Goal: Transaction & Acquisition: Obtain resource

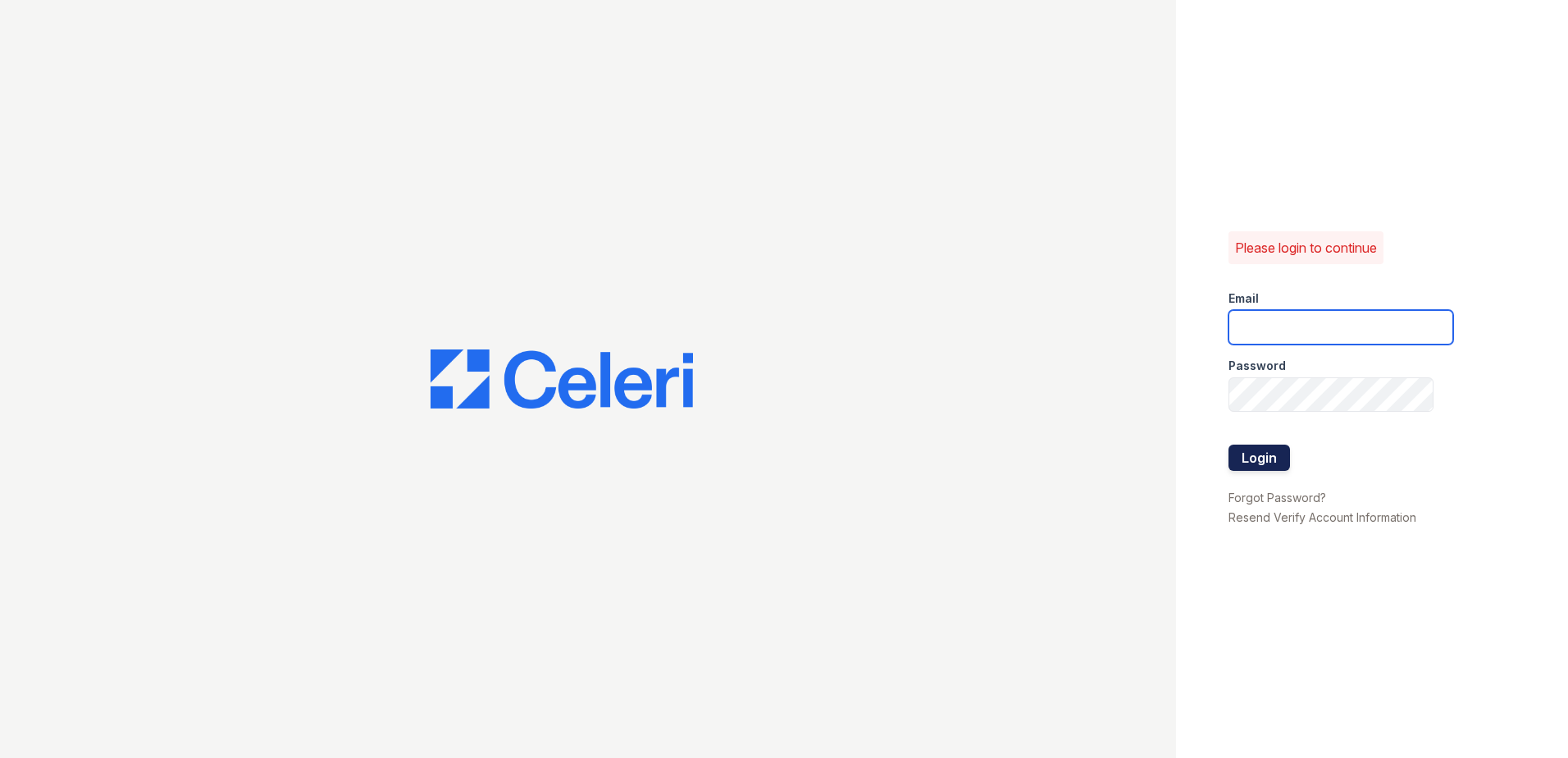
type input "renewdesplaines@trinity-pm.com"
click at [1267, 452] on button "Login" at bounding box center [1260, 457] width 62 height 26
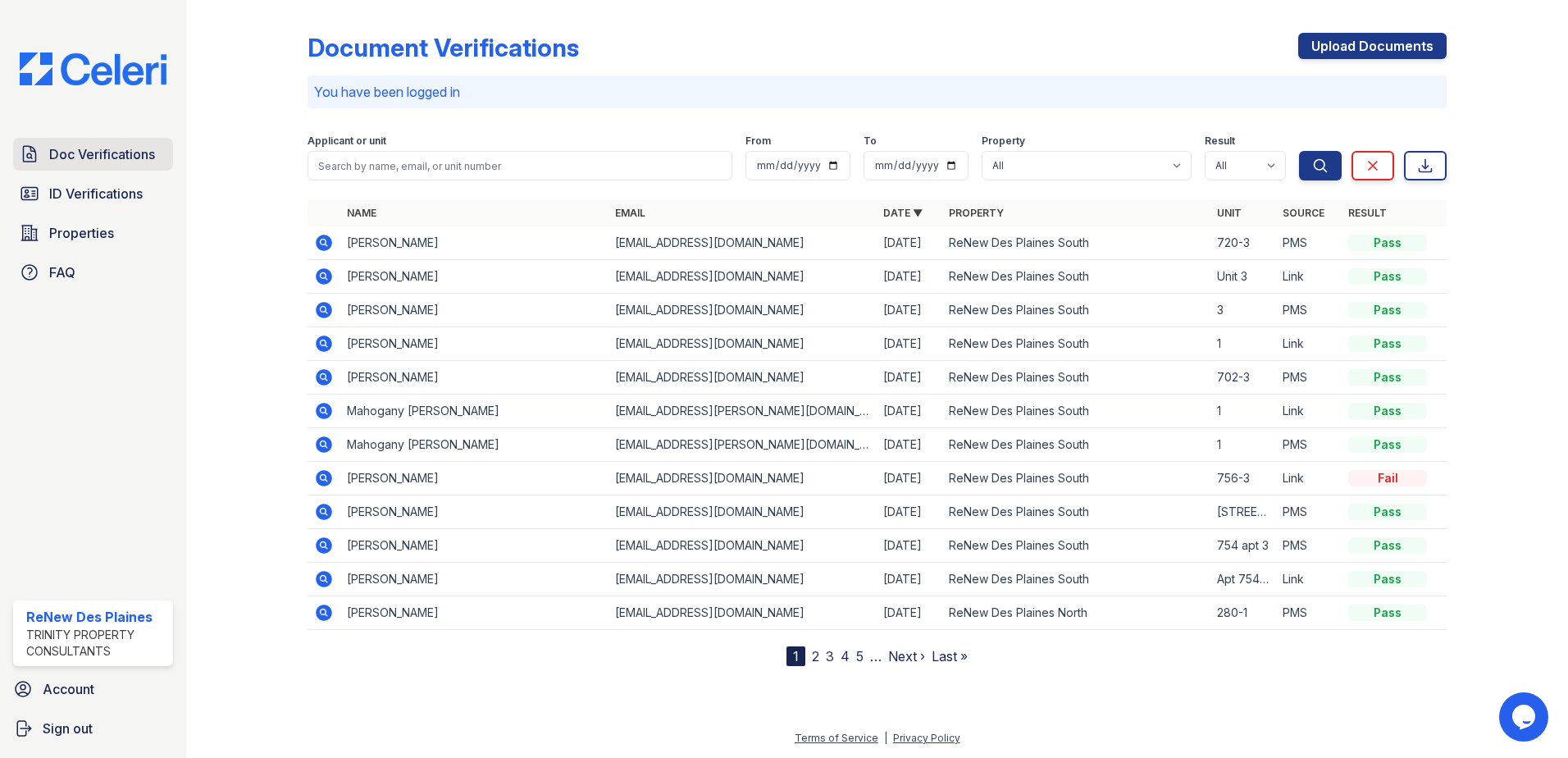
click at [99, 159] on span "Doc Verifications" at bounding box center [101, 154] width 105 height 20
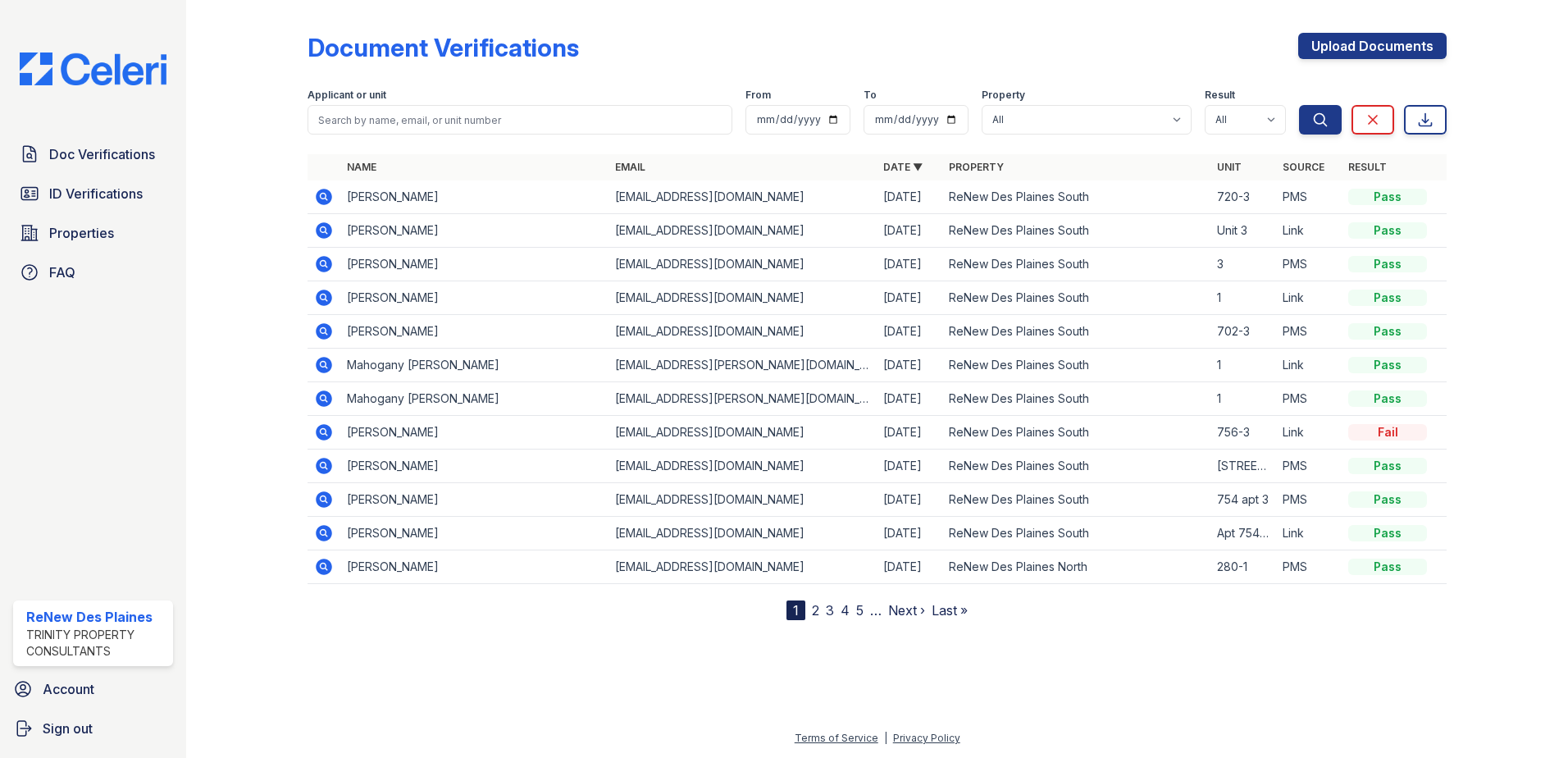
click at [324, 232] on icon at bounding box center [322, 229] width 4 height 4
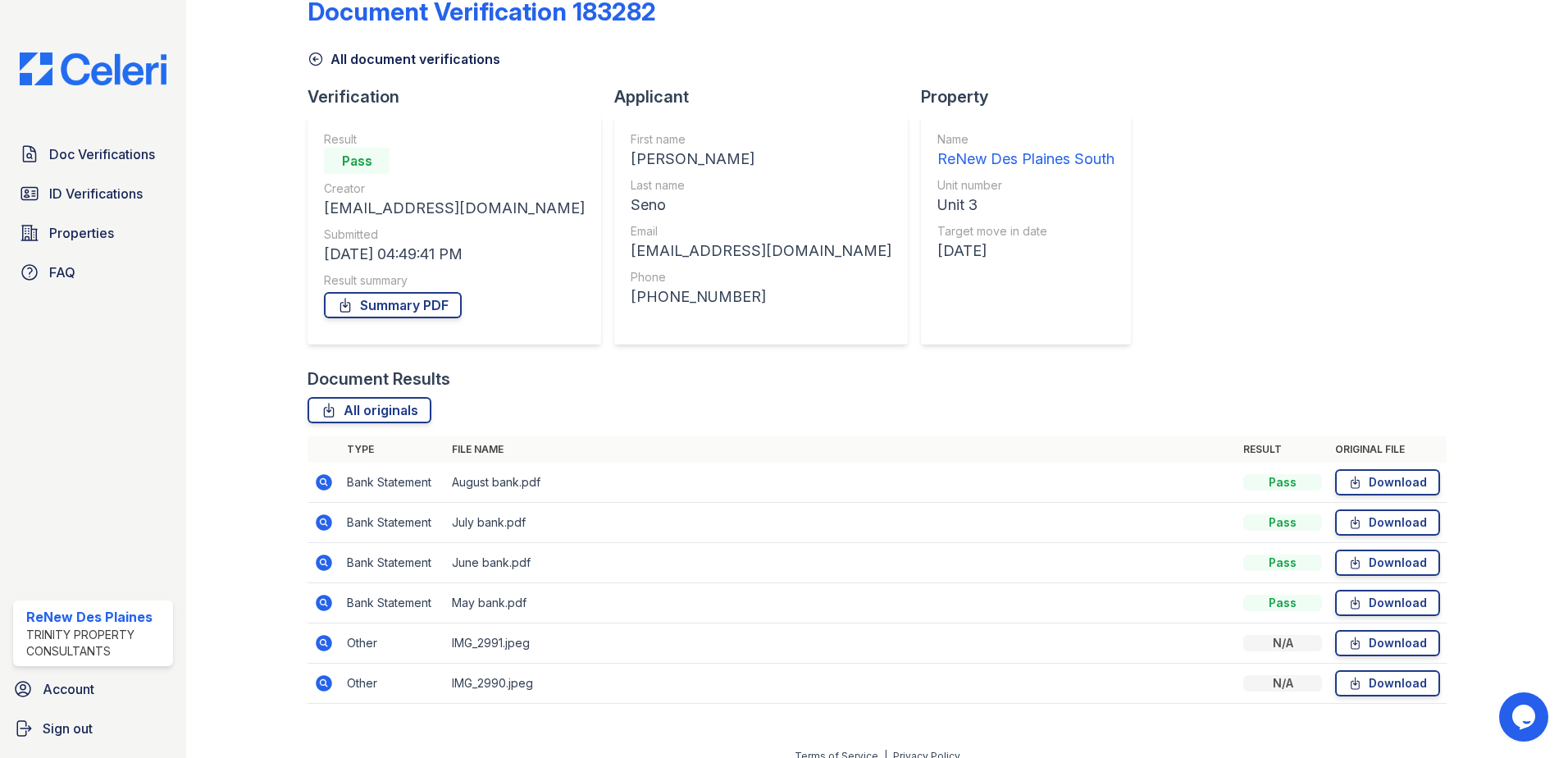
scroll to position [54, 0]
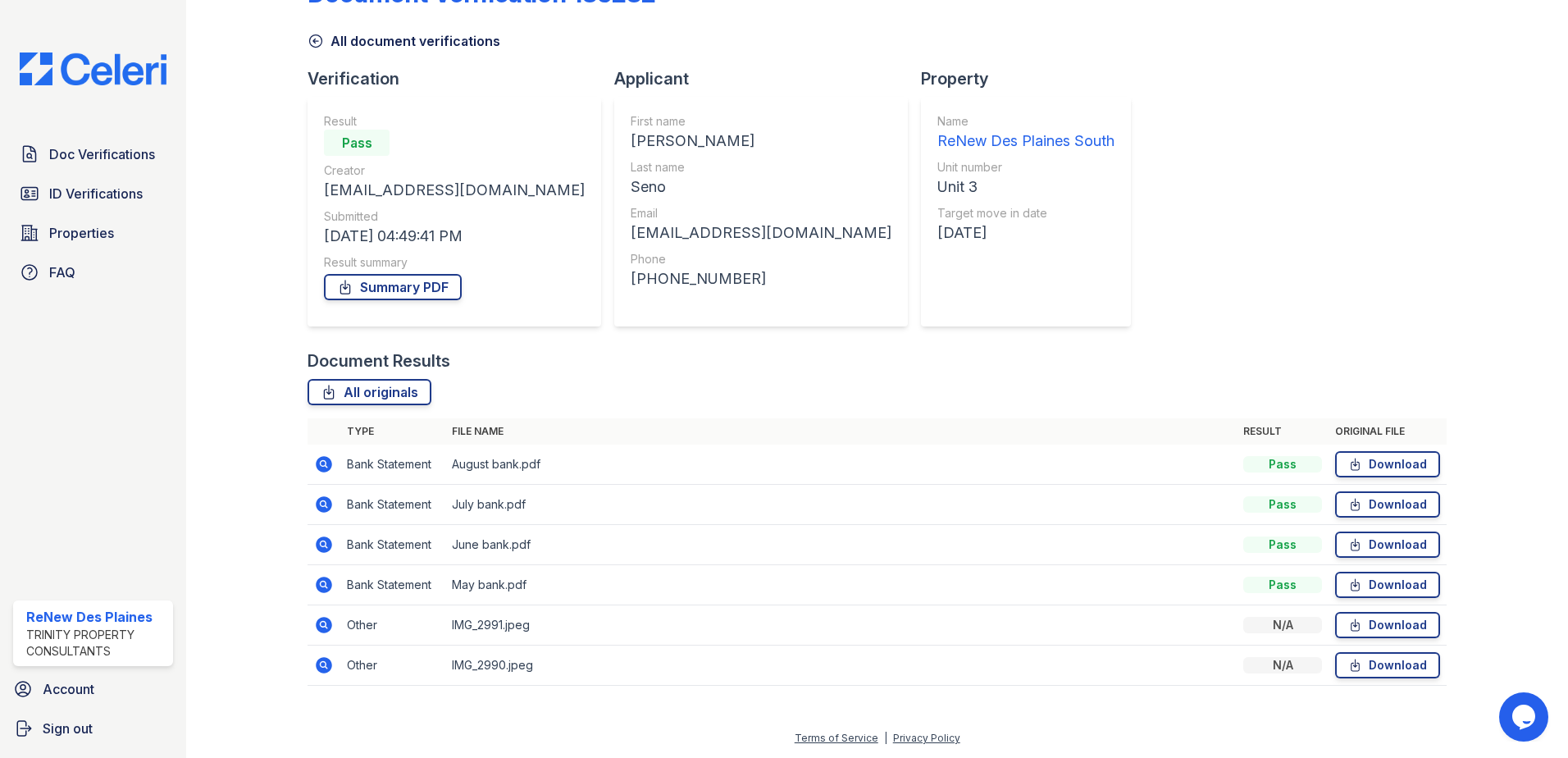
click at [323, 666] on icon at bounding box center [322, 664] width 4 height 4
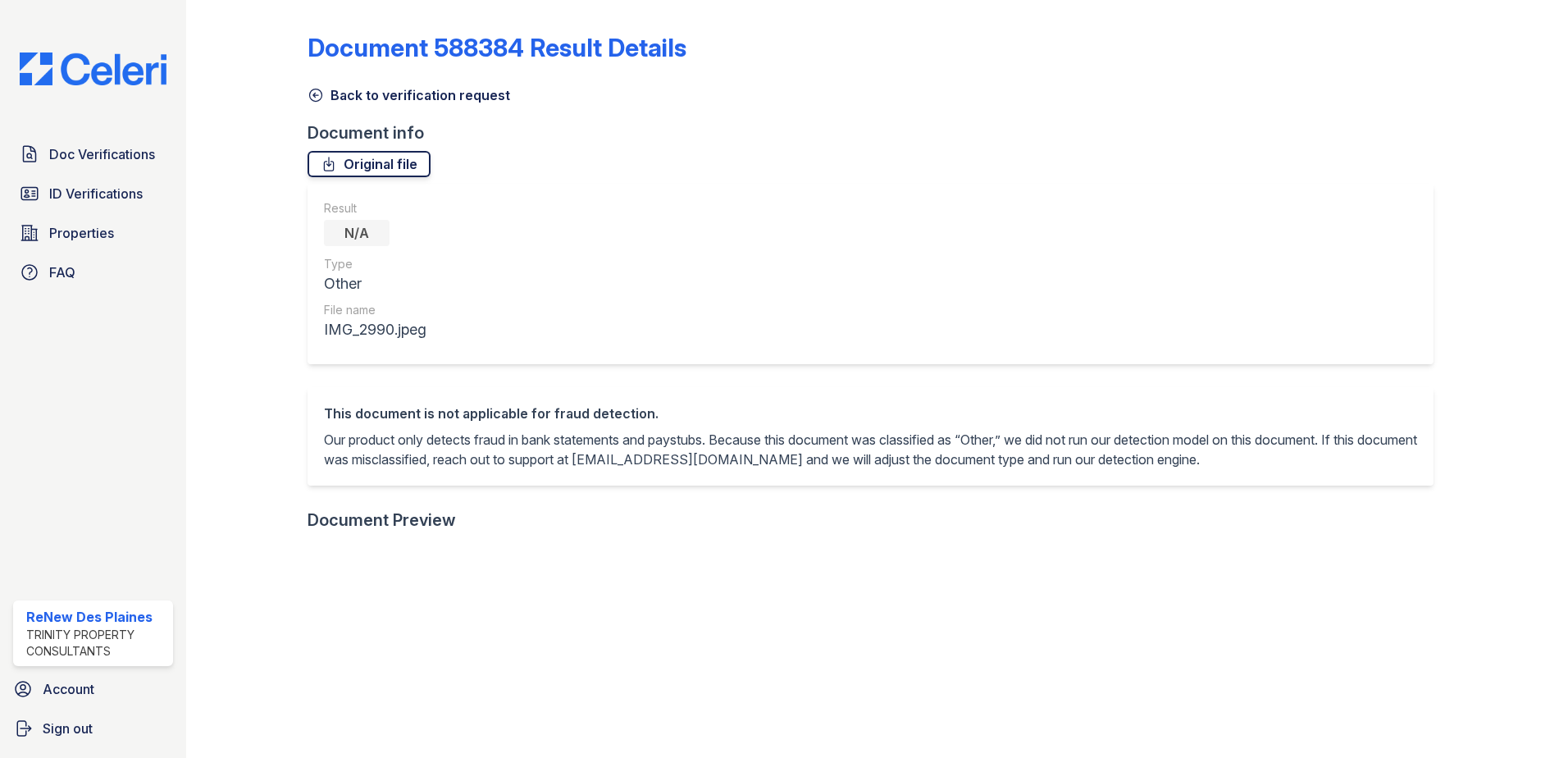
click at [385, 159] on link "Original file" at bounding box center [368, 164] width 123 height 26
click at [317, 93] on icon at bounding box center [315, 95] width 17 height 17
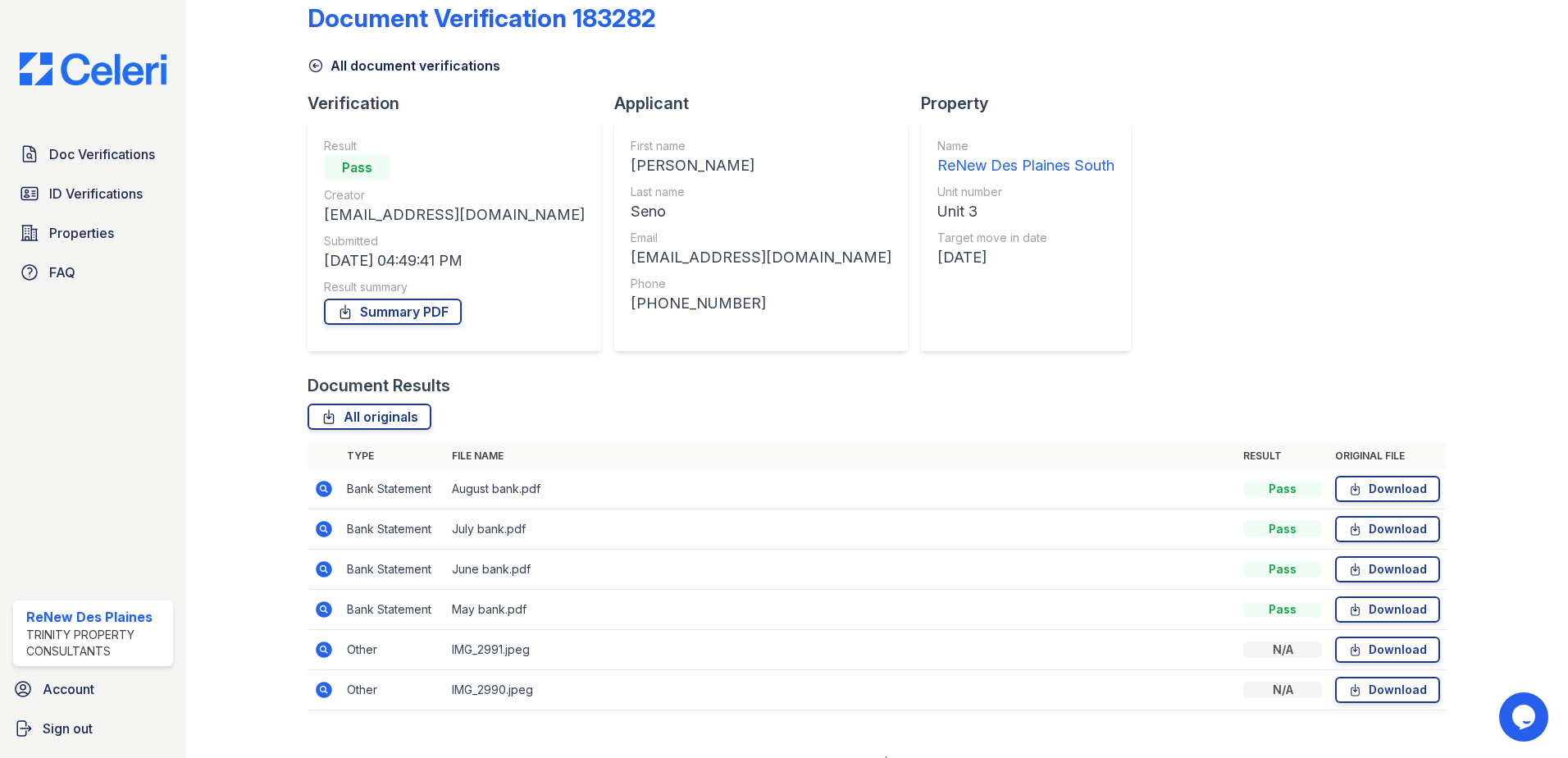
scroll to position [54, 0]
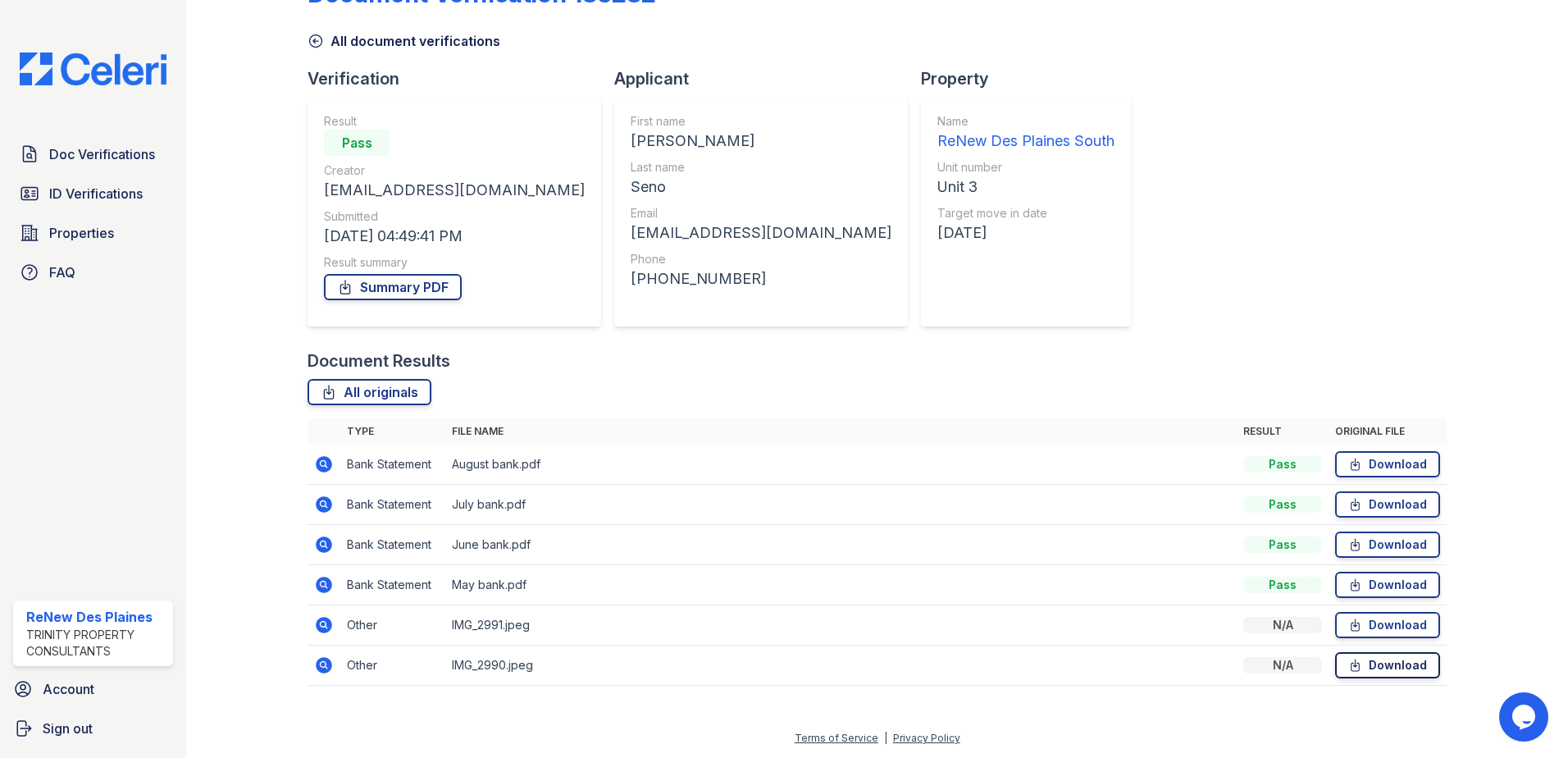
click at [1412, 670] on link "Download" at bounding box center [1388, 666] width 105 height 26
click at [321, 619] on icon at bounding box center [324, 625] width 17 height 17
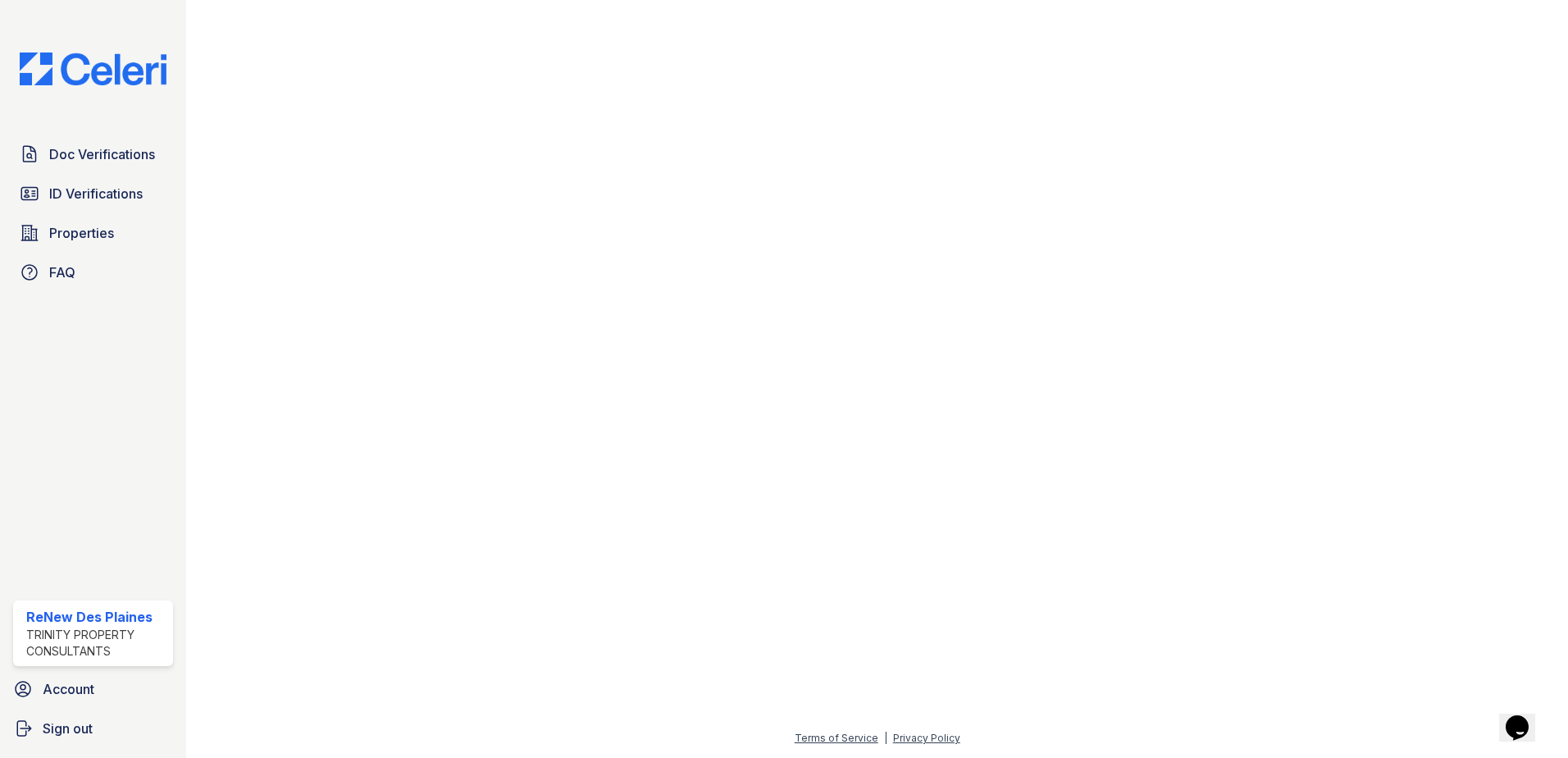
scroll to position [164, 1448]
drag, startPoint x: 921, startPoint y: 691, endPoint x: 989, endPoint y: 653, distance: 77.9
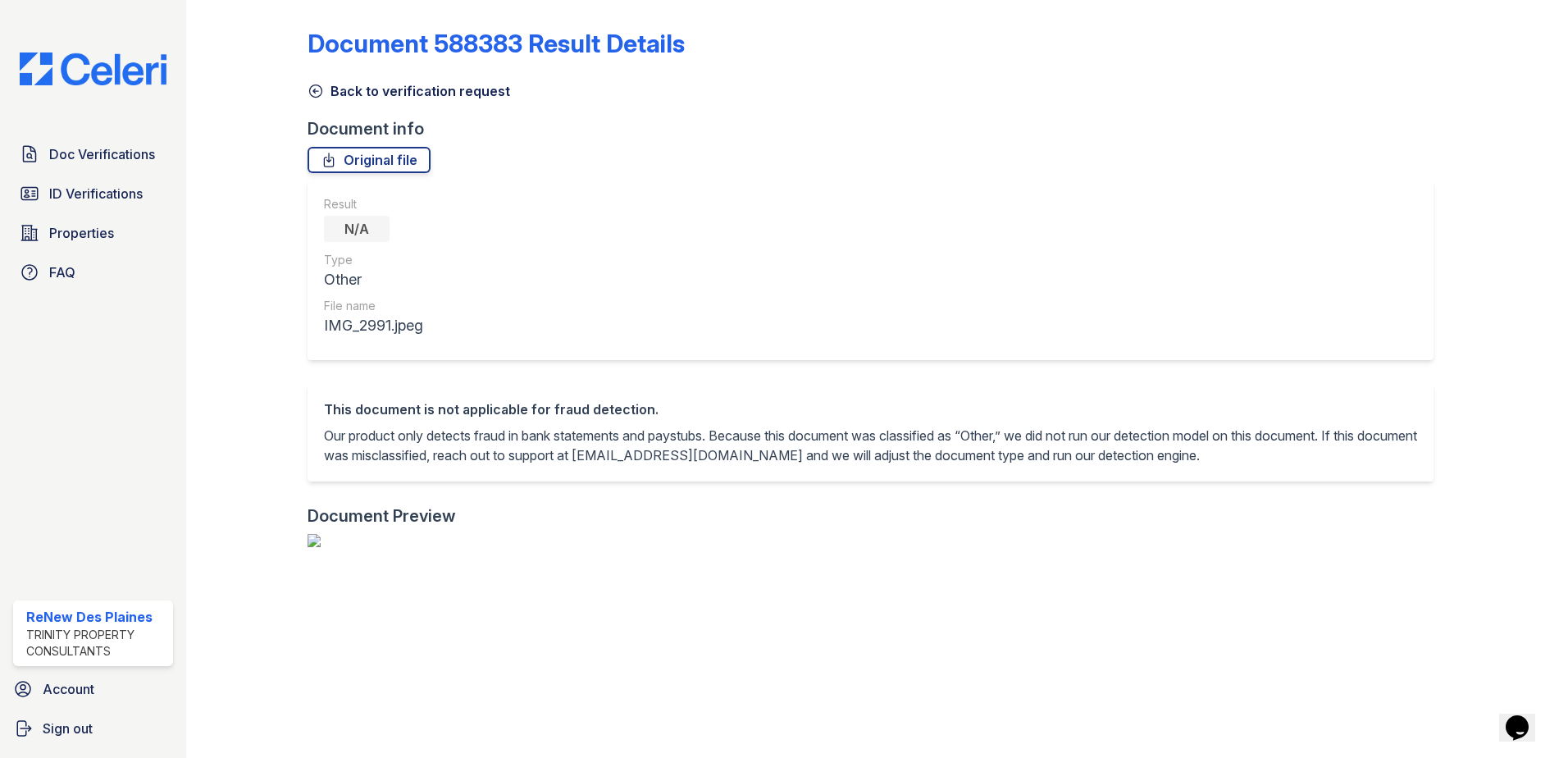
scroll to position [0, 0]
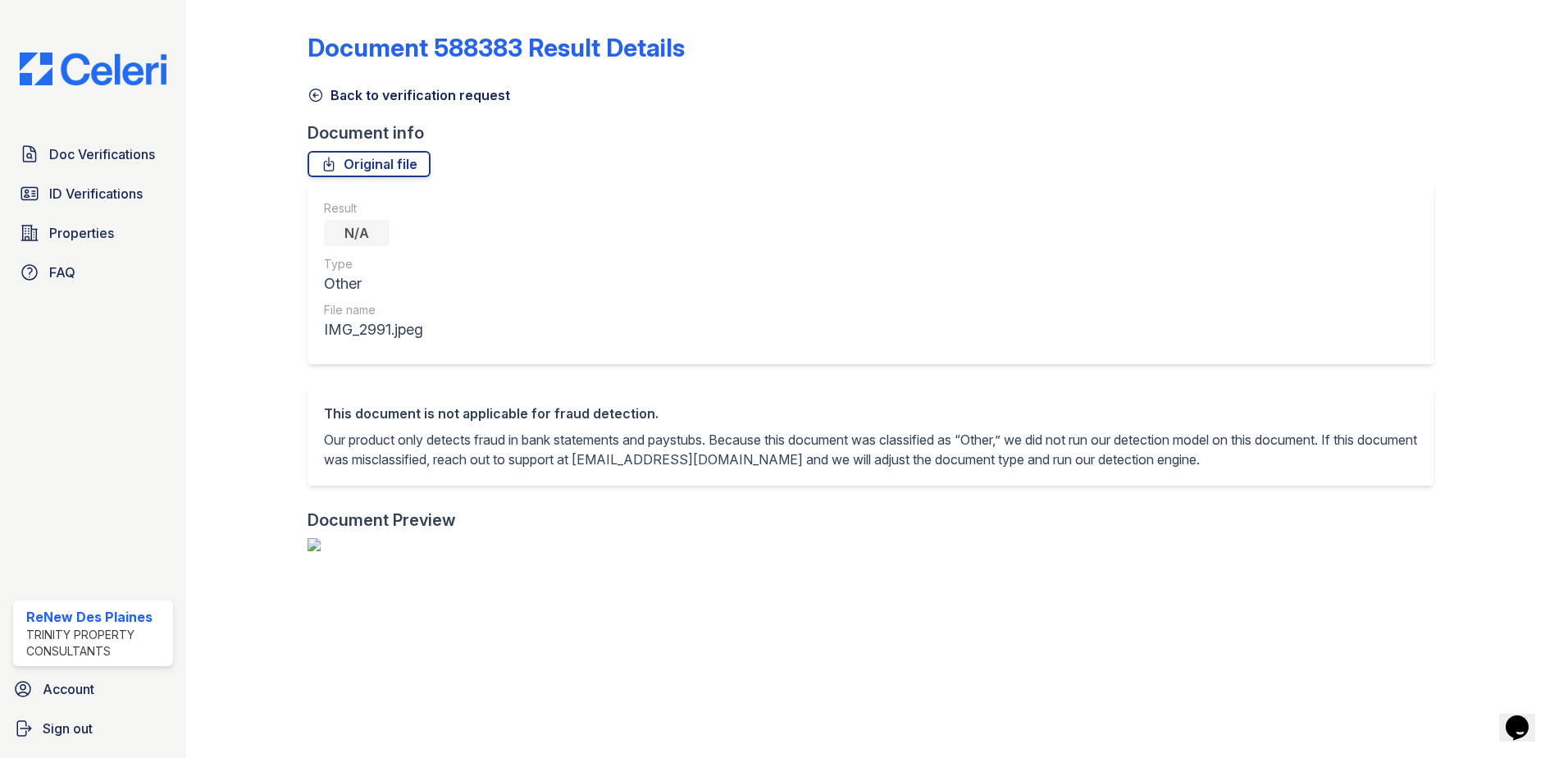
click at [316, 98] on icon at bounding box center [315, 95] width 17 height 17
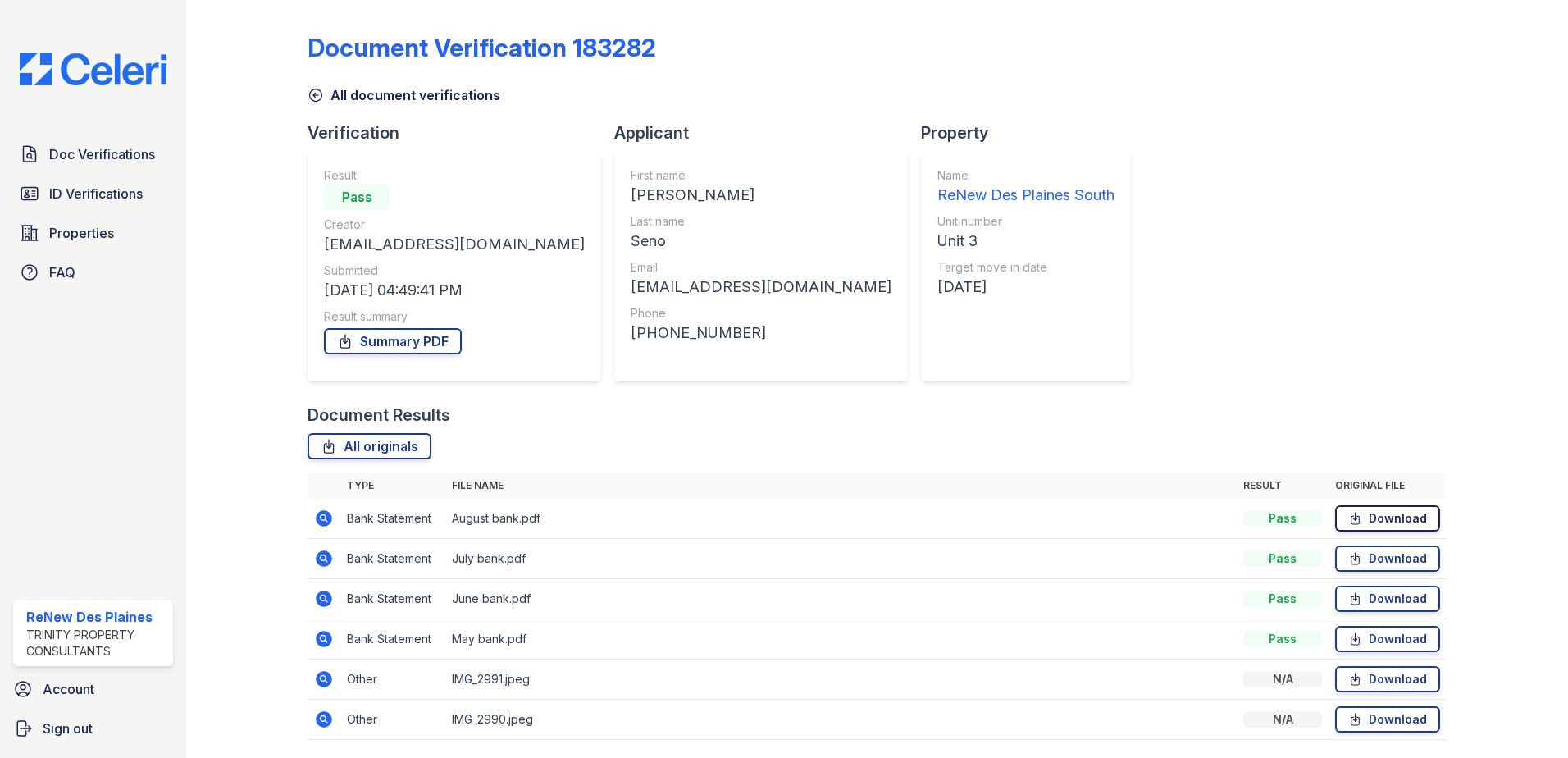
click at [1389, 518] on link "Download" at bounding box center [1388, 518] width 105 height 26
click at [119, 152] on span "Doc Verifications" at bounding box center [101, 154] width 105 height 20
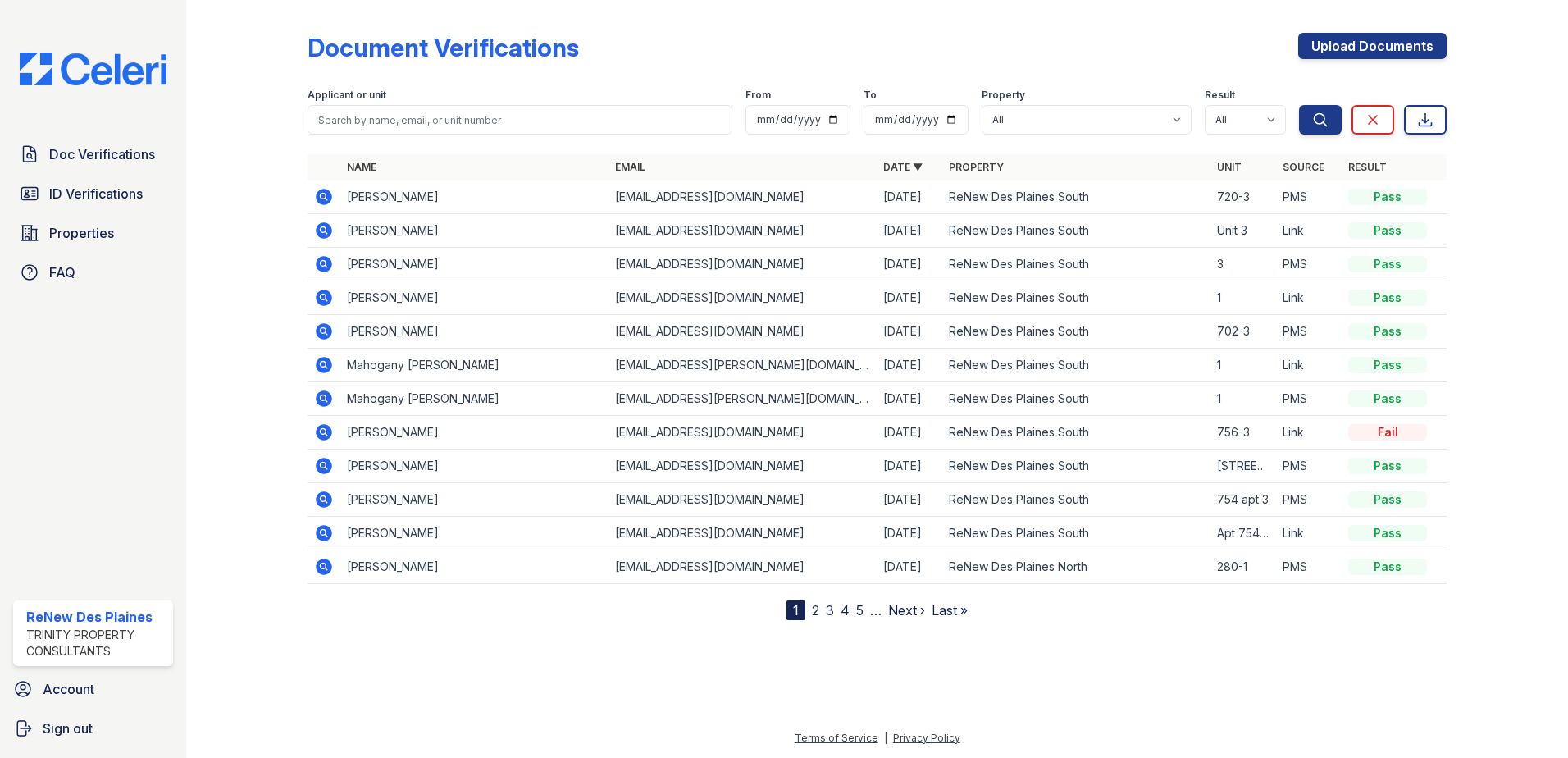
click at [119, 152] on span "Doc Verifications" at bounding box center [101, 154] width 105 height 20
click at [328, 186] on td at bounding box center [324, 197] width 33 height 34
click at [327, 192] on icon at bounding box center [324, 197] width 17 height 17
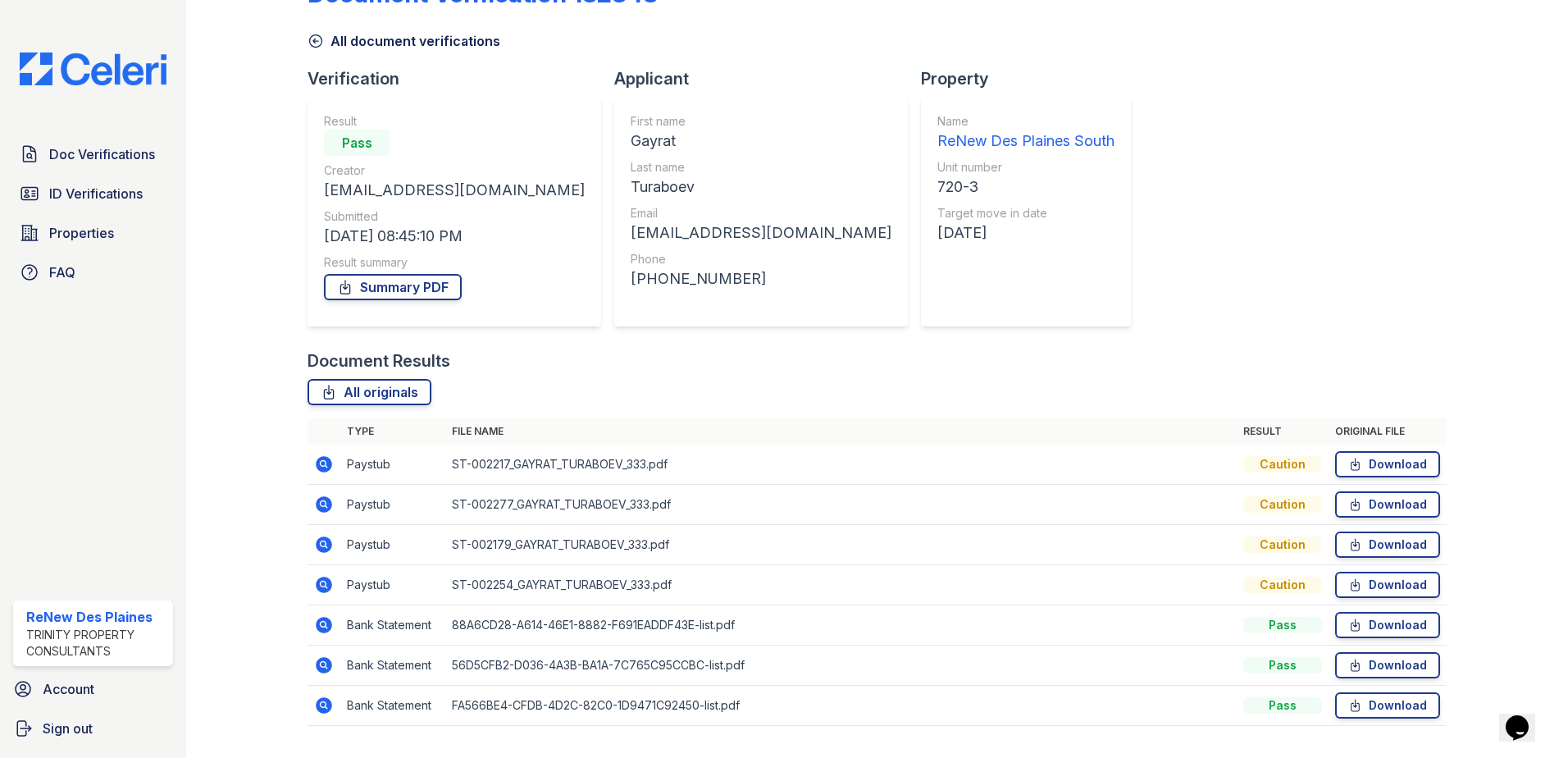
scroll to position [94, 0]
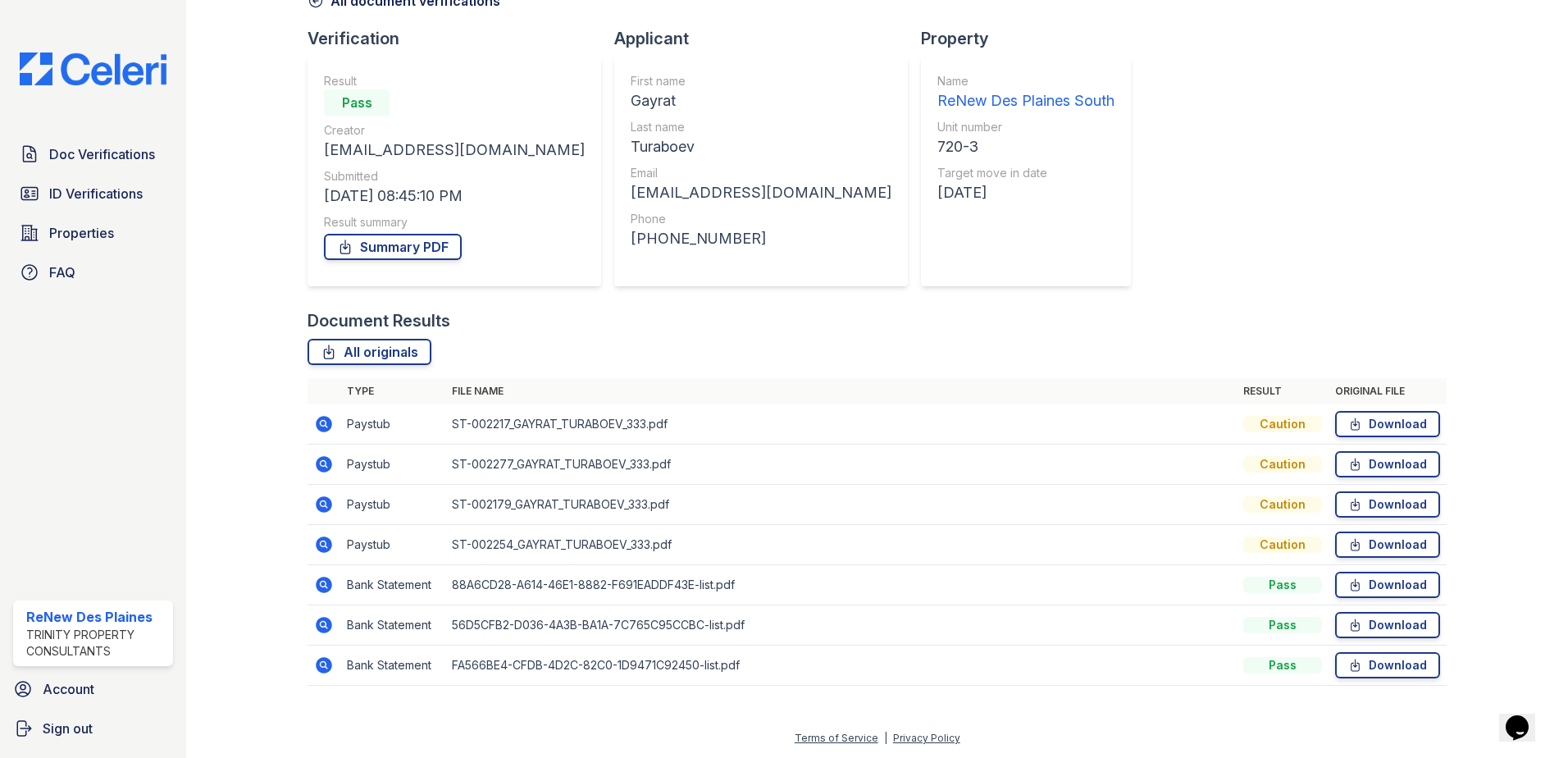
click at [324, 423] on icon at bounding box center [322, 423] width 4 height 4
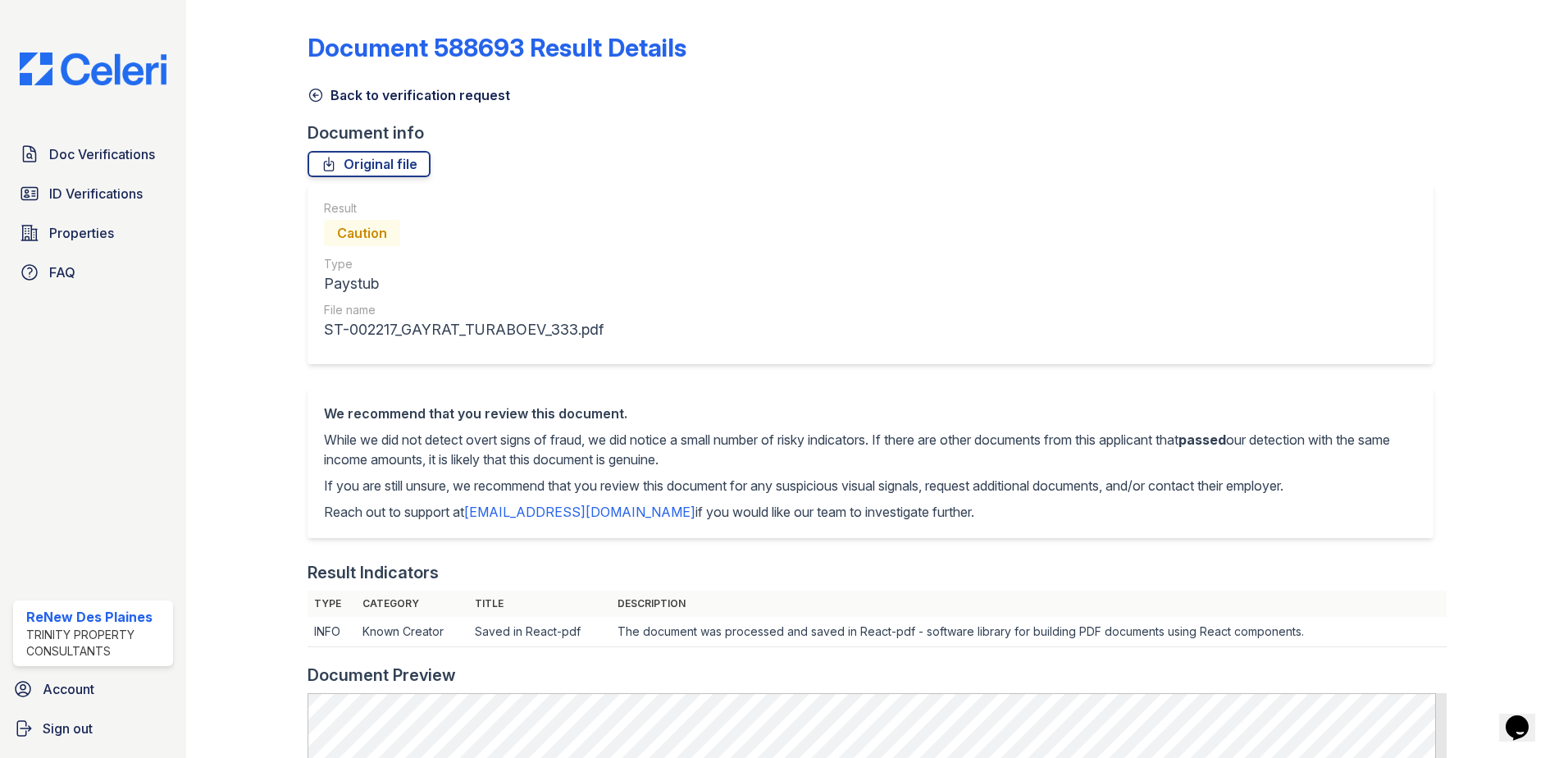
click at [315, 92] on icon at bounding box center [315, 95] width 17 height 17
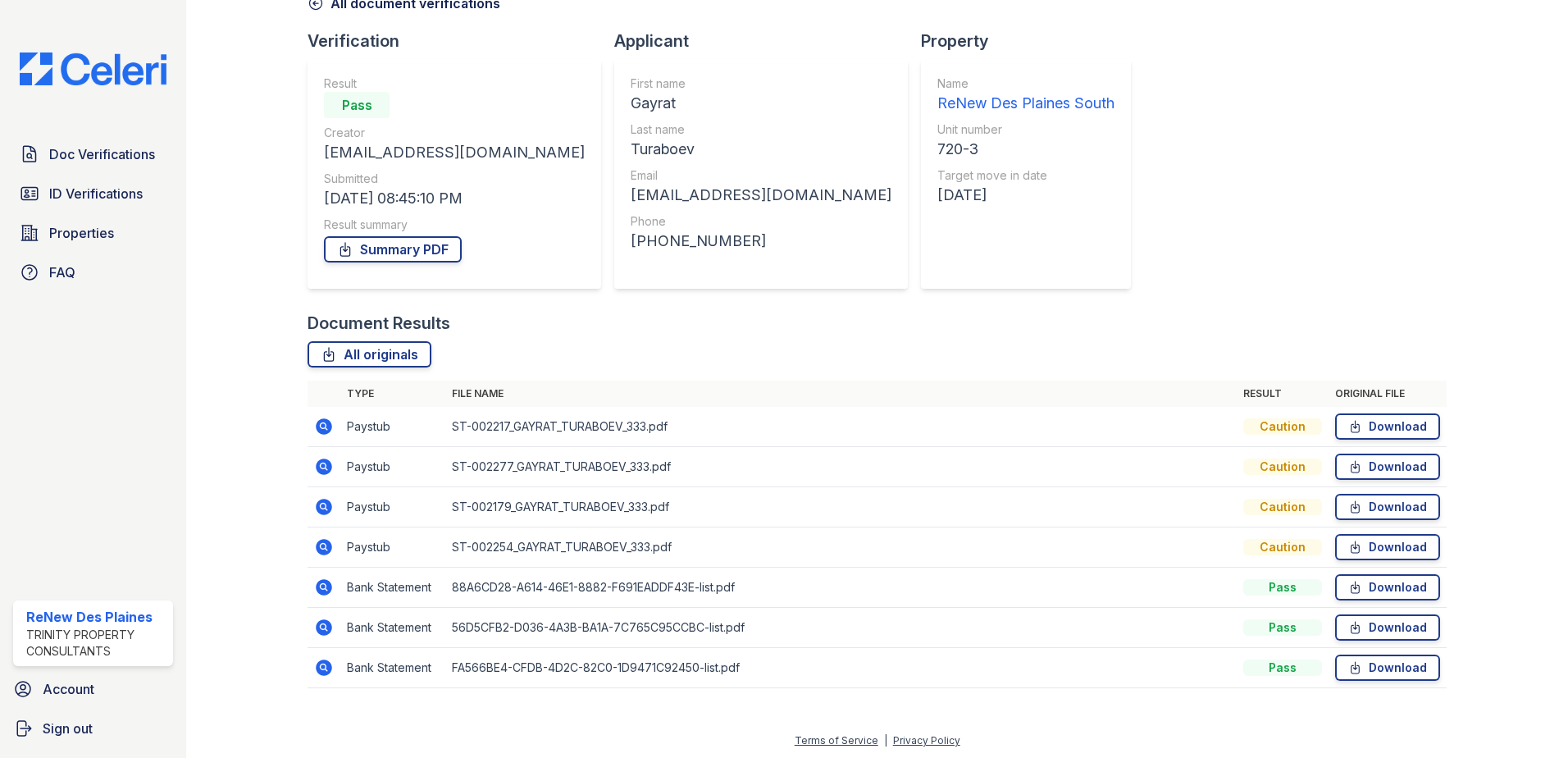
scroll to position [94, 0]
click at [1378, 470] on link "Download" at bounding box center [1388, 464] width 105 height 26
click at [1417, 422] on link "Download" at bounding box center [1388, 424] width 105 height 26
click at [1384, 506] on link "Download" at bounding box center [1388, 504] width 105 height 26
click at [1375, 543] on link "Download" at bounding box center [1388, 545] width 105 height 26
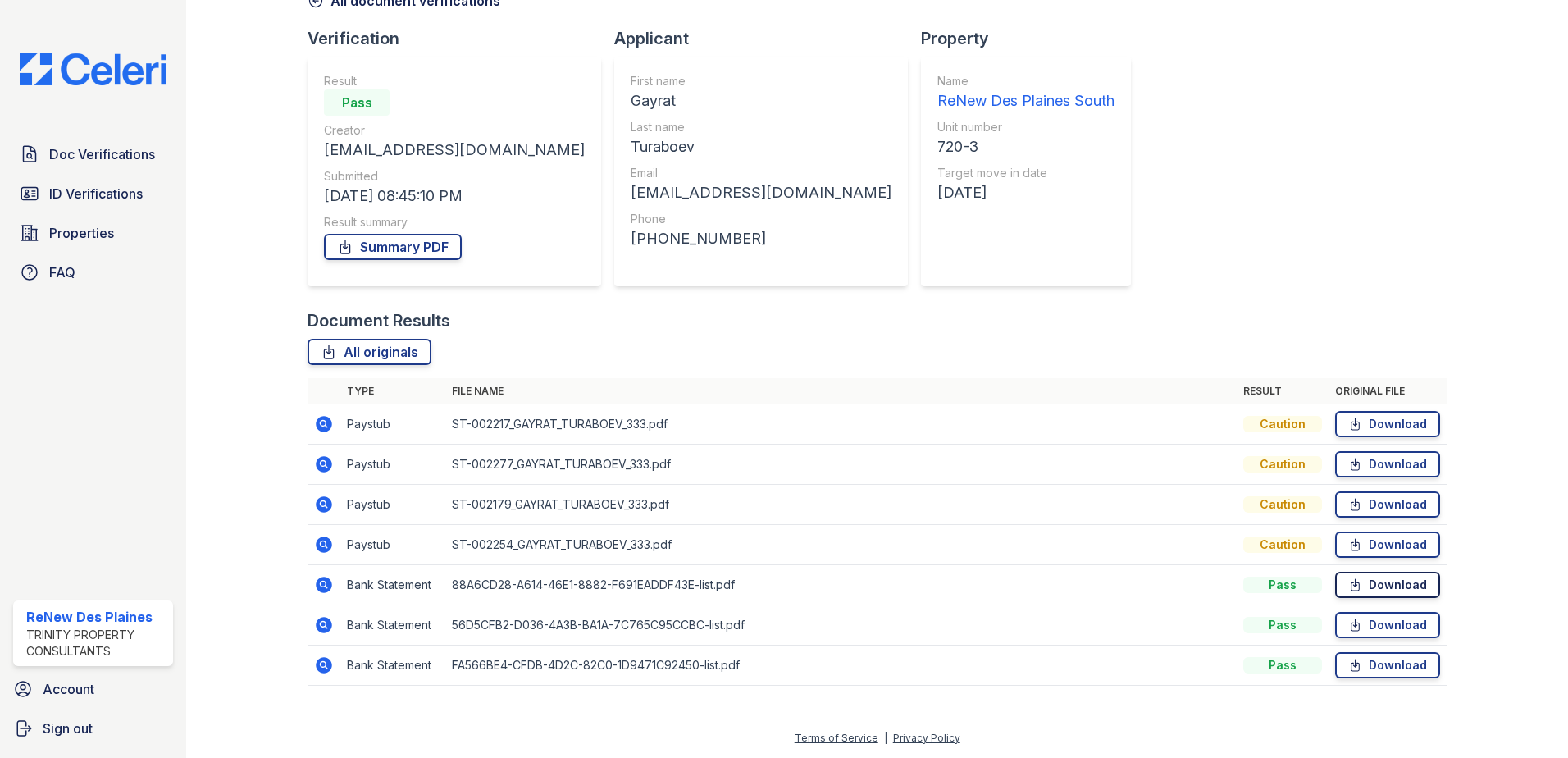
click at [1389, 576] on link "Download" at bounding box center [1388, 585] width 105 height 26
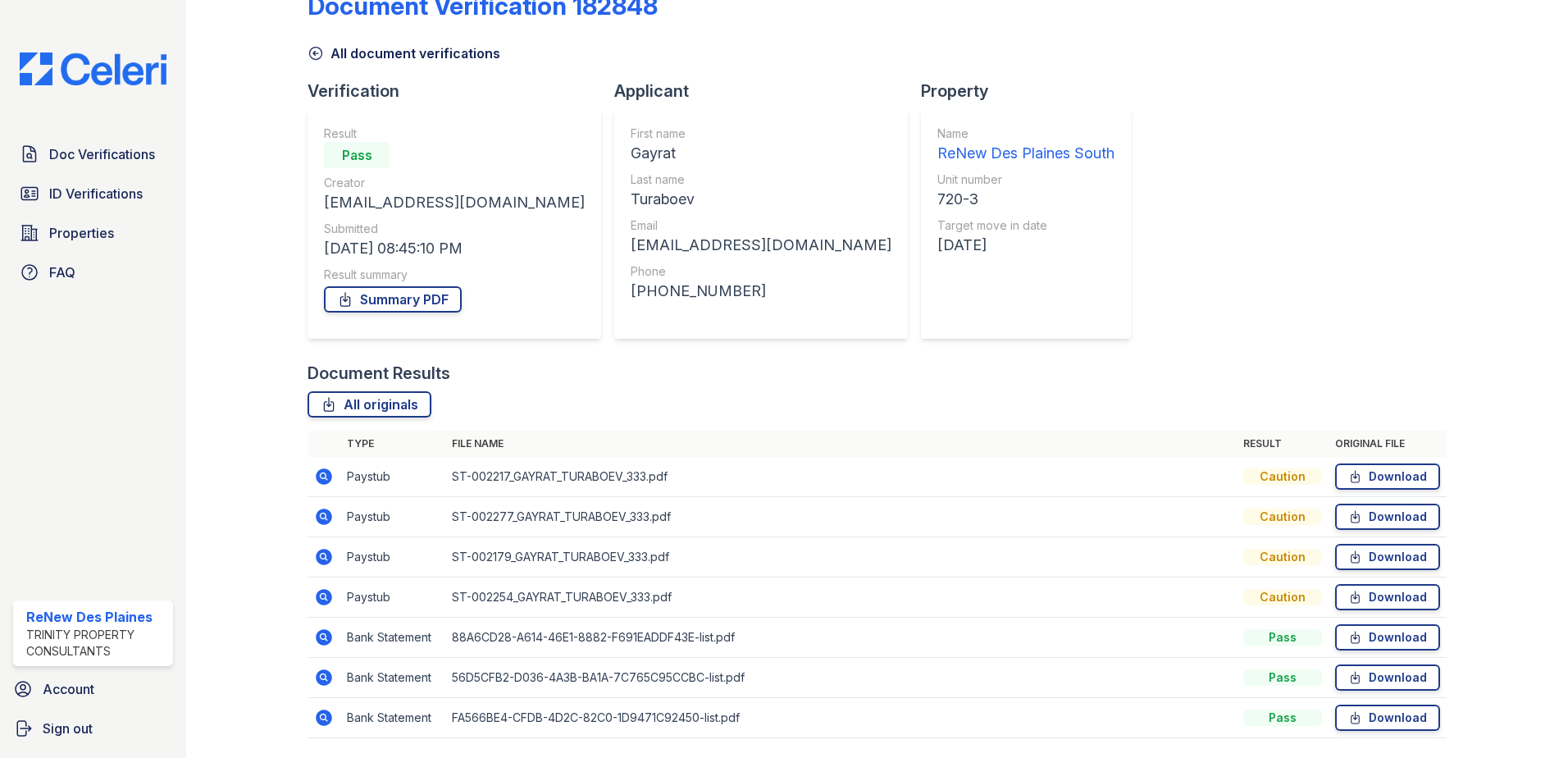
scroll to position [0, 0]
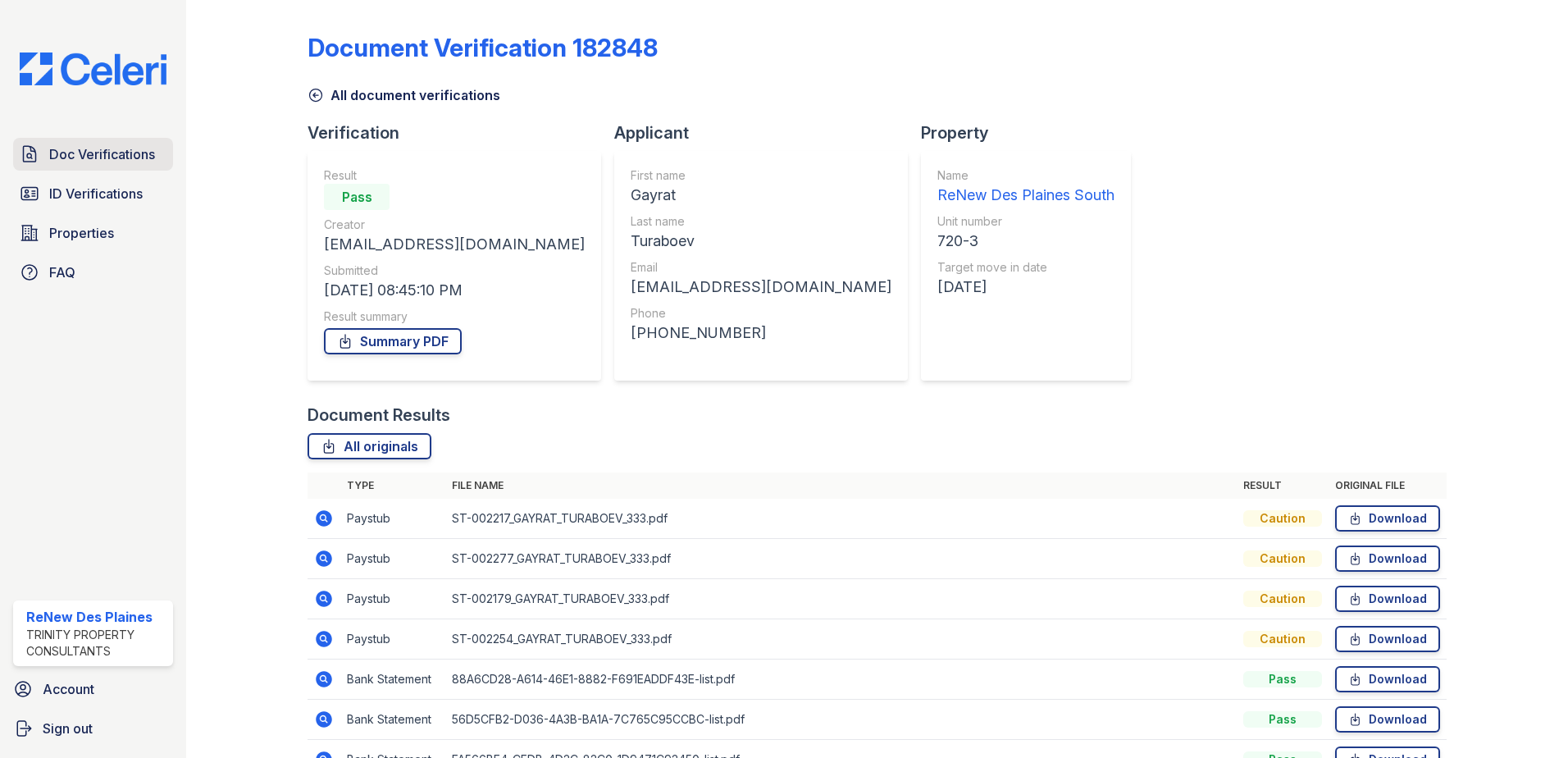
click at [124, 161] on span "Doc Verifications" at bounding box center [101, 154] width 105 height 20
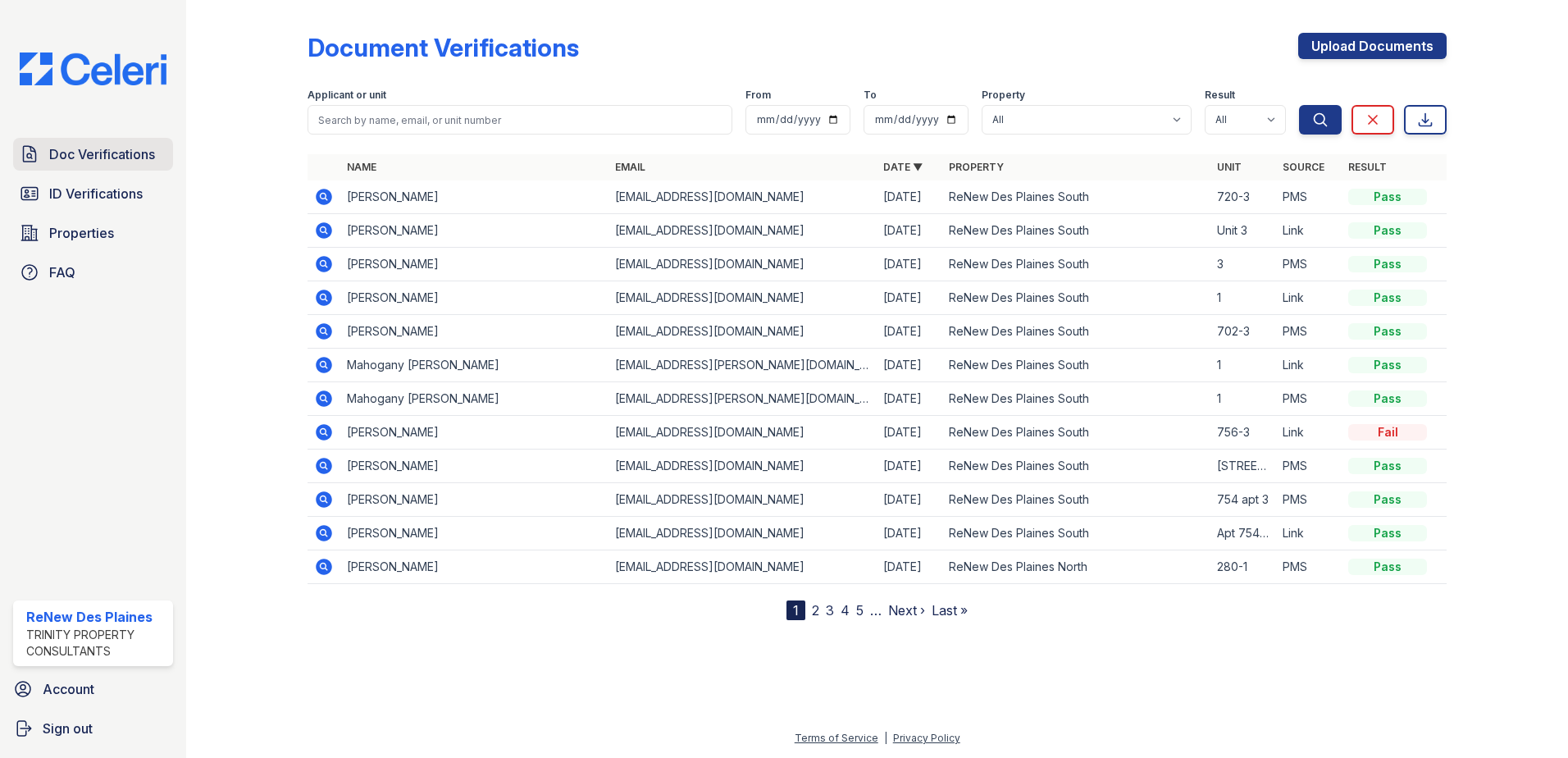
click at [85, 159] on span "Doc Verifications" at bounding box center [101, 154] width 105 height 20
click at [818, 608] on link "2" at bounding box center [815, 610] width 7 height 17
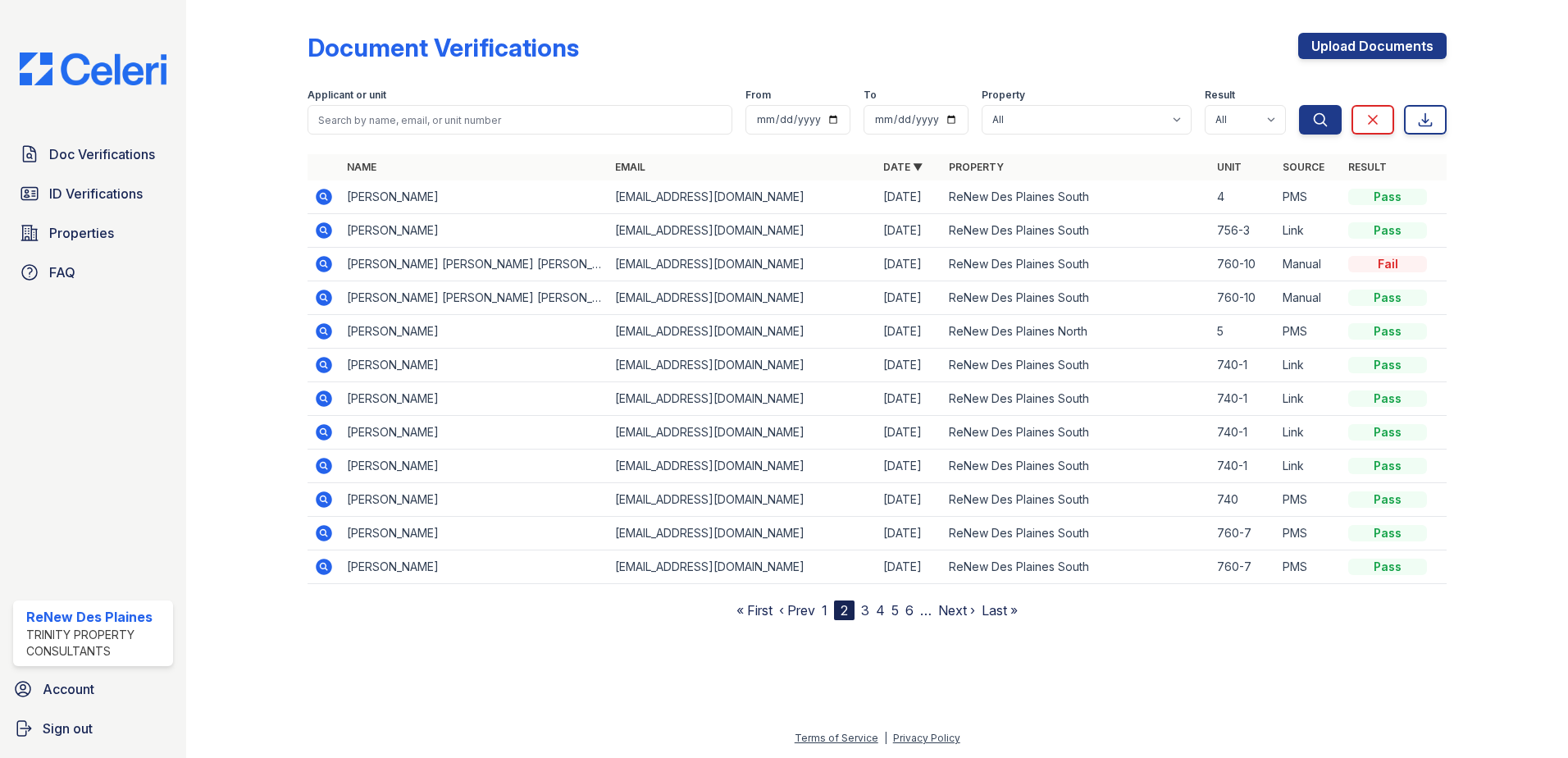
click at [824, 610] on link "1" at bounding box center [824, 610] width 6 height 17
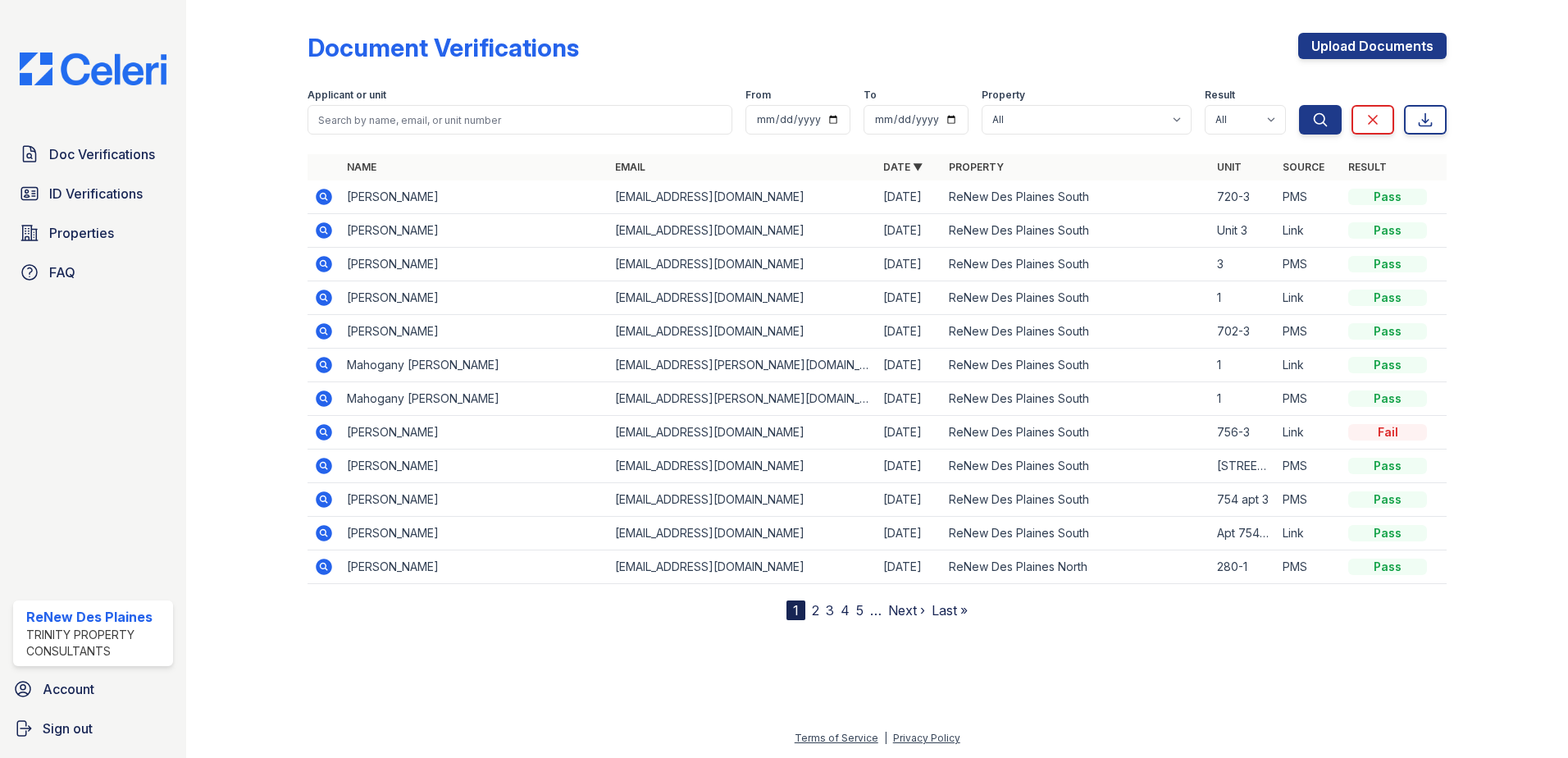
click at [311, 195] on td at bounding box center [324, 197] width 33 height 34
click at [329, 189] on icon at bounding box center [324, 197] width 20 height 20
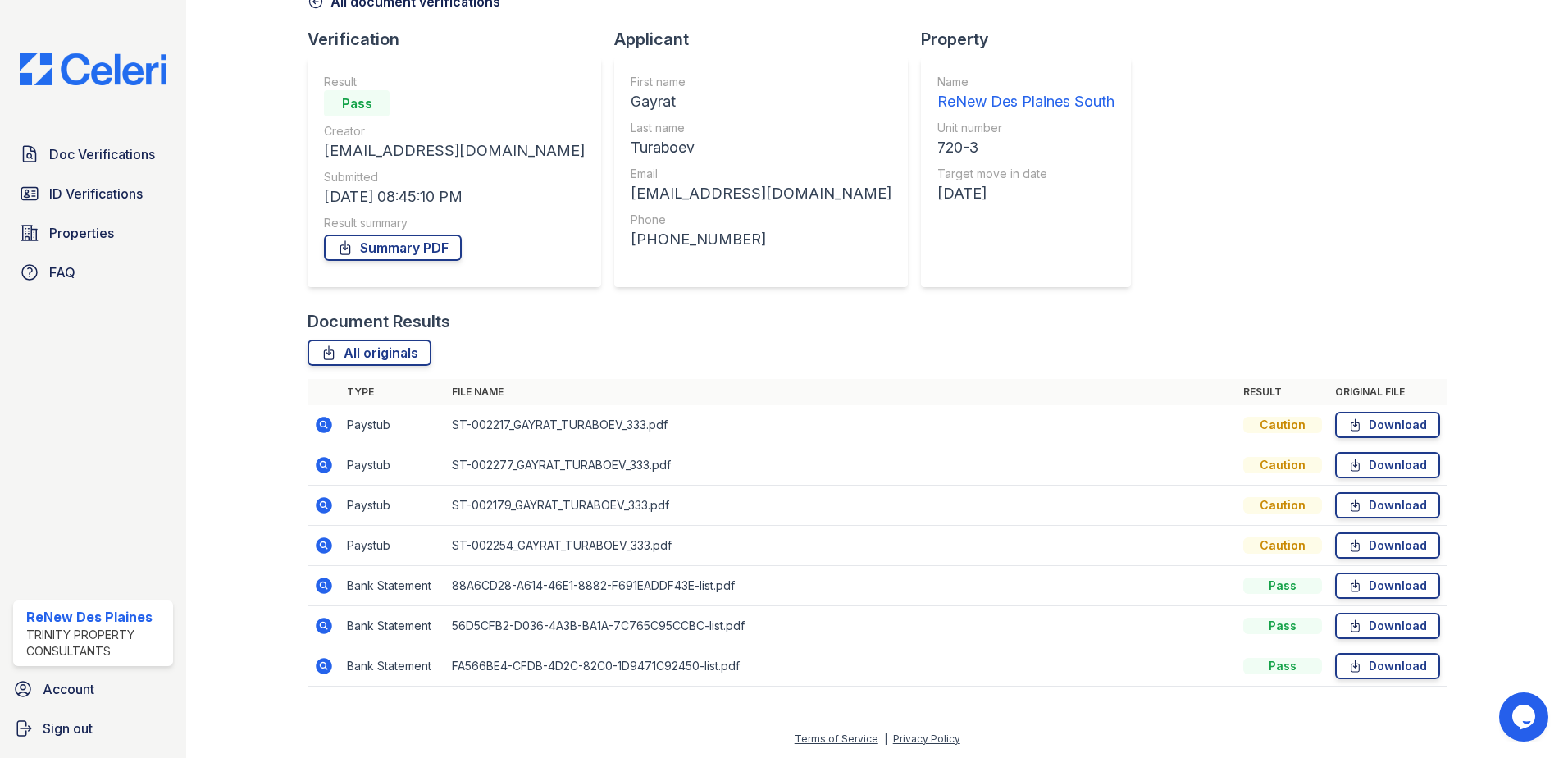
scroll to position [94, 0]
click at [1397, 425] on link "Download" at bounding box center [1388, 424] width 105 height 26
click at [325, 583] on icon at bounding box center [324, 585] width 20 height 20
